Goal: Navigation & Orientation: Find specific page/section

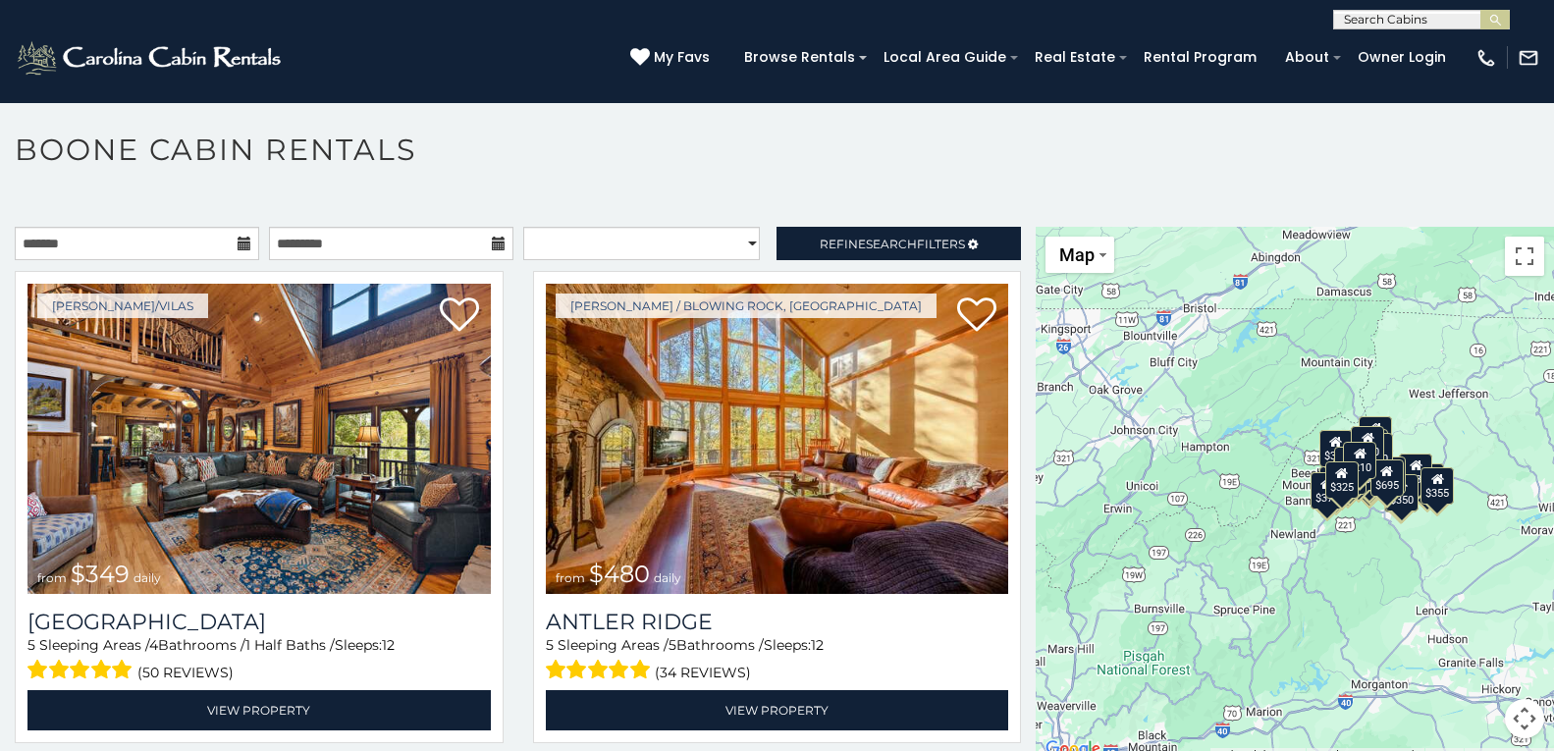
scroll to position [11, 0]
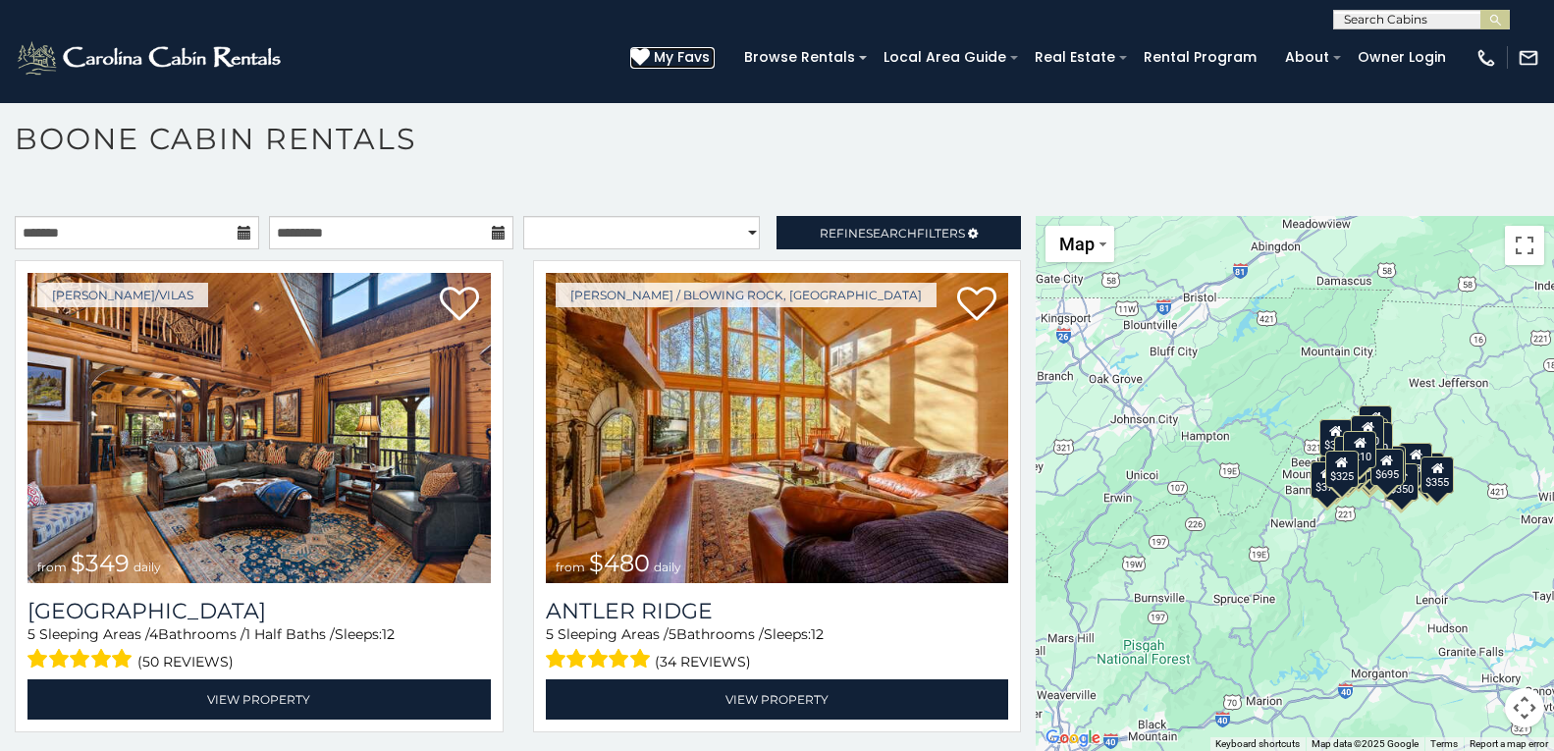
click at [645, 53] on icon at bounding box center [640, 57] width 20 height 20
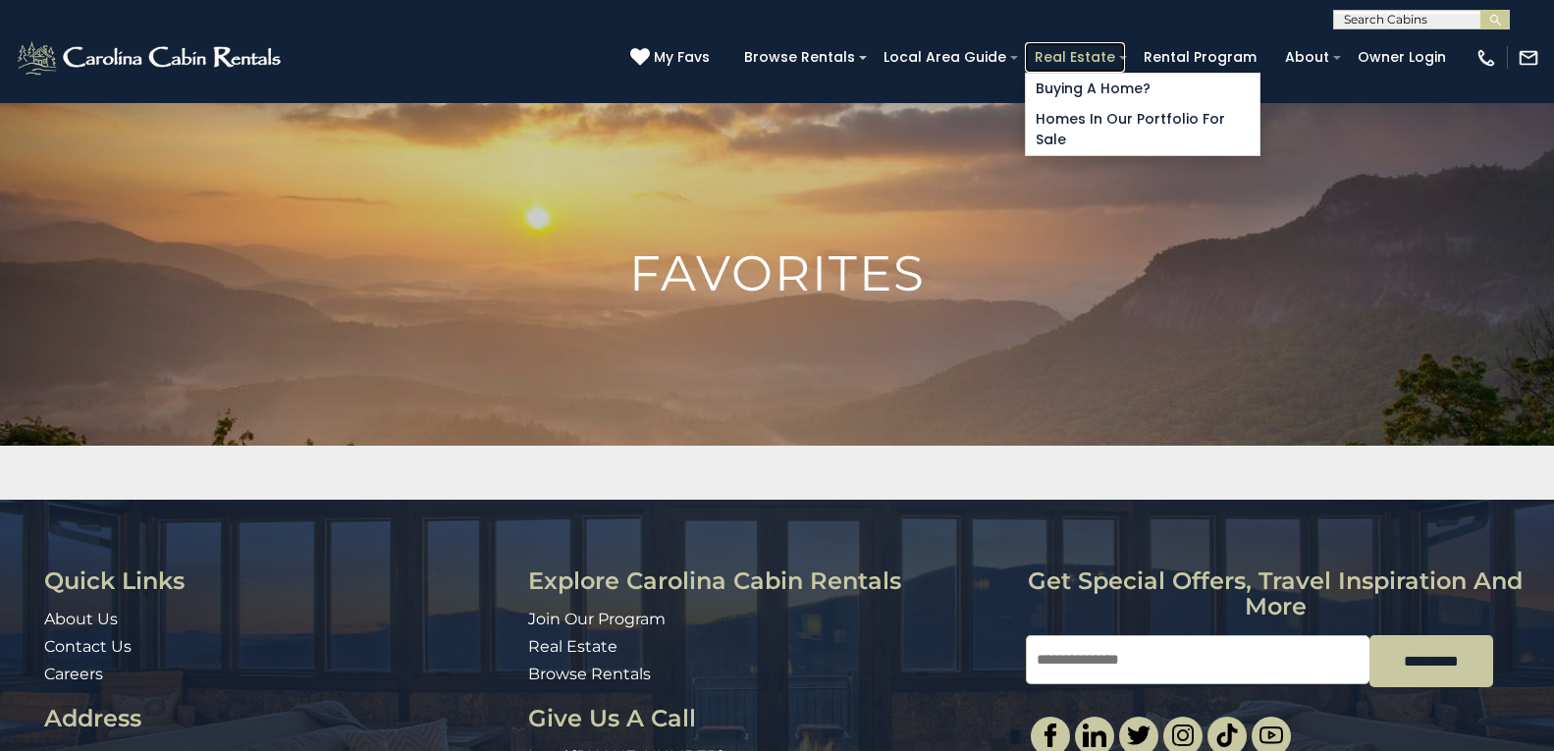
click at [1028, 53] on link "Real Estate" at bounding box center [1075, 57] width 100 height 30
